Goal: Find specific page/section: Find specific page/section

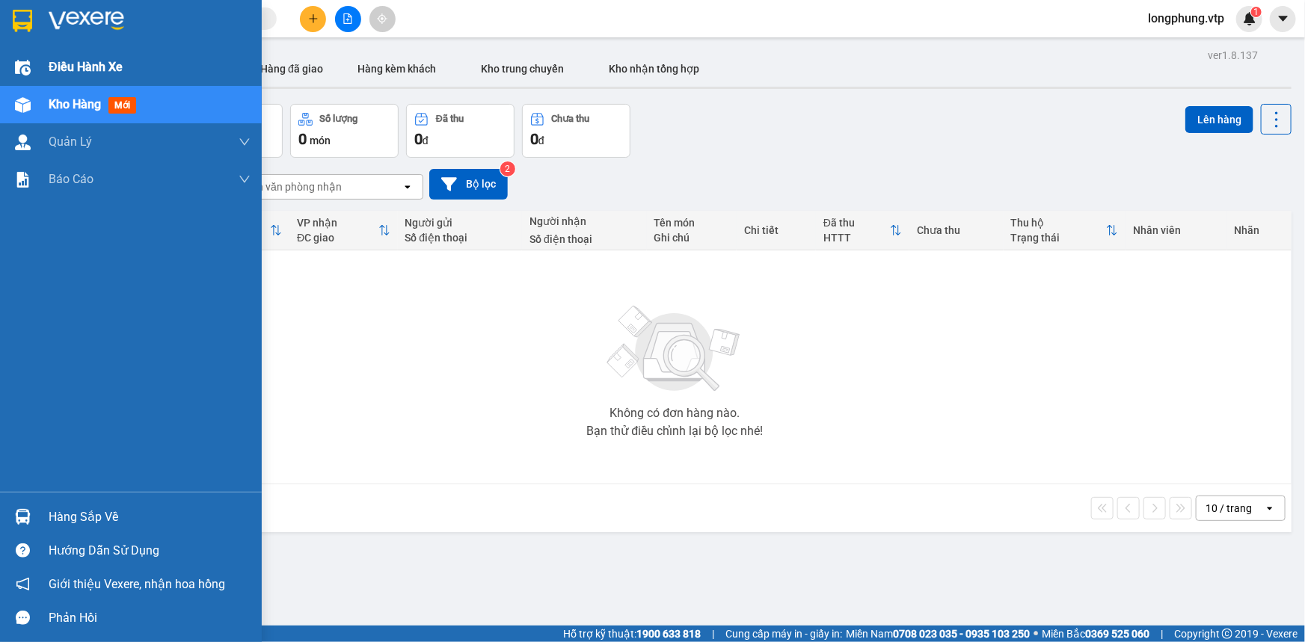
click at [73, 63] on span "Điều hành xe" at bounding box center [86, 67] width 74 height 19
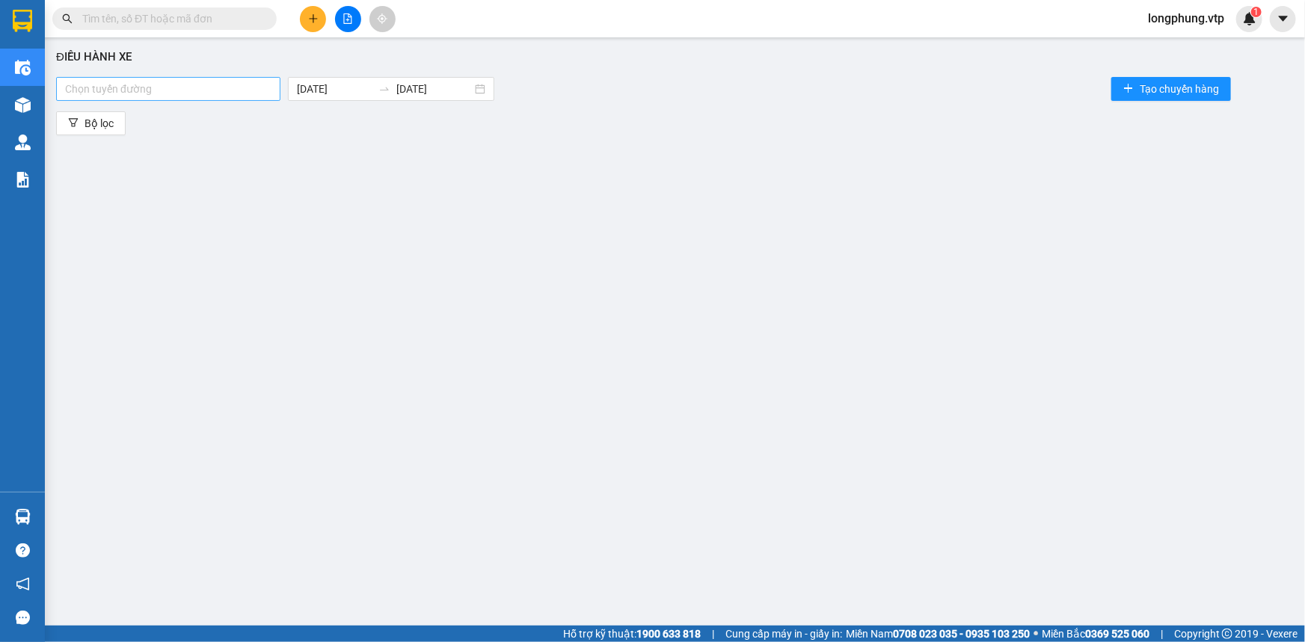
click at [243, 93] on div at bounding box center [168, 89] width 217 height 18
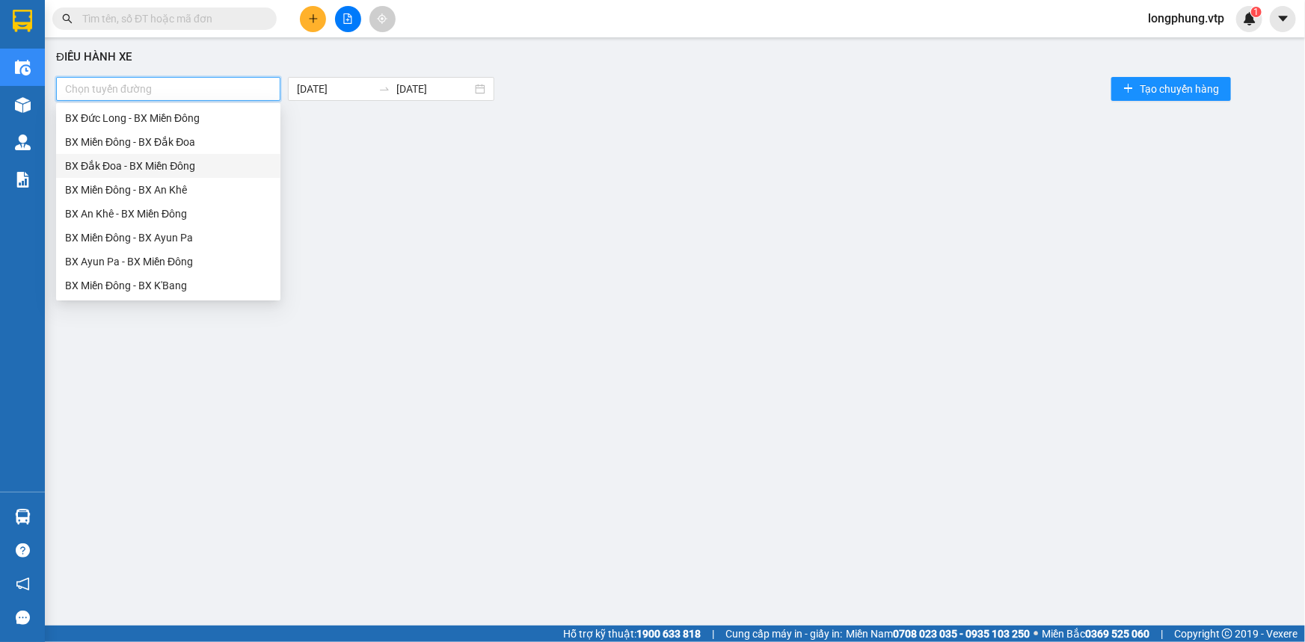
type input "a"
type input "nô"
click at [218, 143] on div "BX Miền Đông - BX Krông Nô A" at bounding box center [168, 142] width 206 height 16
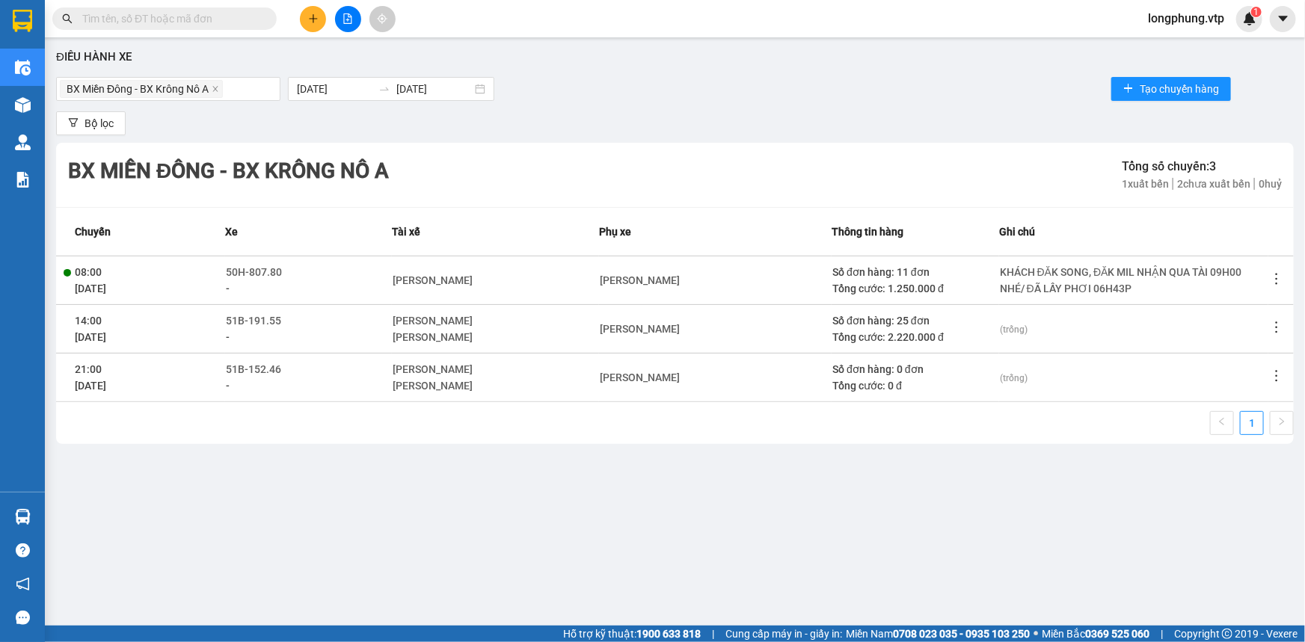
click at [742, 111] on div "Bộ lọc" at bounding box center [674, 123] width 1237 height 24
click at [1278, 284] on icon "more" at bounding box center [1276, 278] width 15 height 15
click at [573, 576] on div "Điều hành xe BX Miền Đông - BX Krông Nô A [DATE] [DATE] Tạo chuyến hàng Bộ lọc …" at bounding box center [674, 324] width 1245 height 558
click at [1282, 327] on icon "more" at bounding box center [1276, 327] width 15 height 15
click at [1282, 333] on icon "more" at bounding box center [1276, 327] width 15 height 15
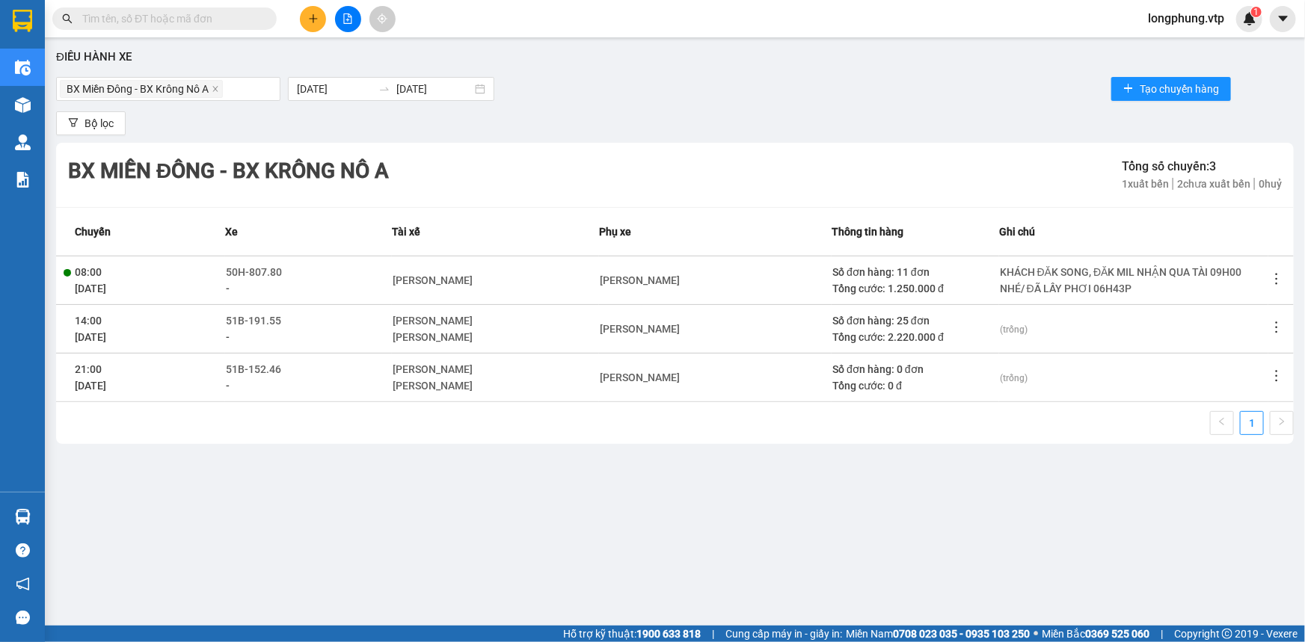
click at [1262, 384] on div "(trống)" at bounding box center [1133, 377] width 268 height 16
click at [1278, 327] on icon "more" at bounding box center [1276, 327] width 15 height 15
click at [1258, 400] on li "Xem phơi" at bounding box center [1234, 392] width 96 height 30
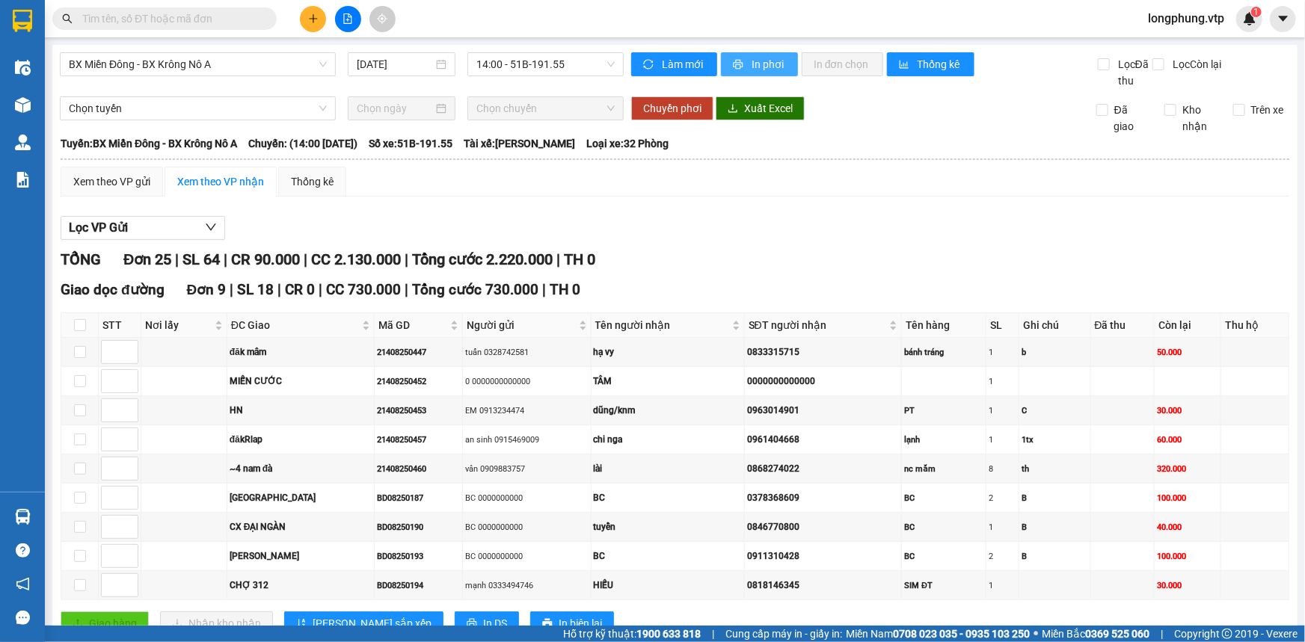
click at [761, 64] on span "In phơi" at bounding box center [768, 64] width 34 height 16
drag, startPoint x: 1062, startPoint y: 227, endPoint x: 819, endPoint y: 154, distance: 254.5
click at [1062, 227] on div "Lọc VP Gửi" at bounding box center [675, 228] width 1228 height 25
